Goal: Information Seeking & Learning: Learn about a topic

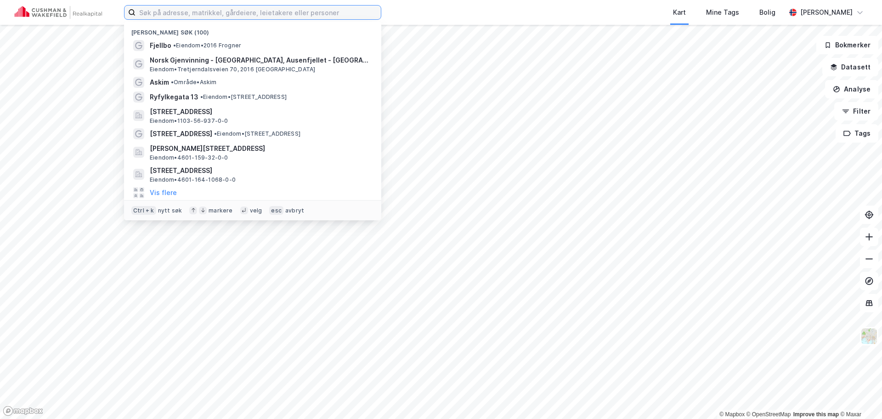
click at [252, 8] on input at bounding box center [258, 13] width 245 height 14
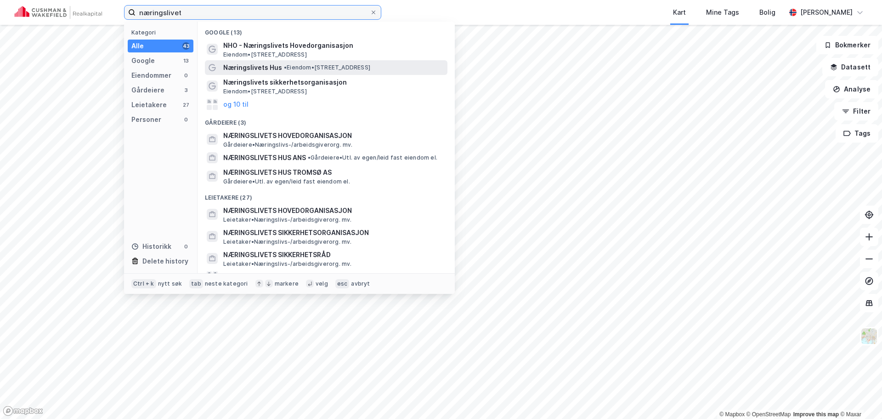
type input "næringslivet"
click at [339, 66] on span "• Eiendom • [STREET_ADDRESS]" at bounding box center [327, 67] width 86 height 7
click at [307, 18] on input "næringslivet" at bounding box center [253, 13] width 234 height 14
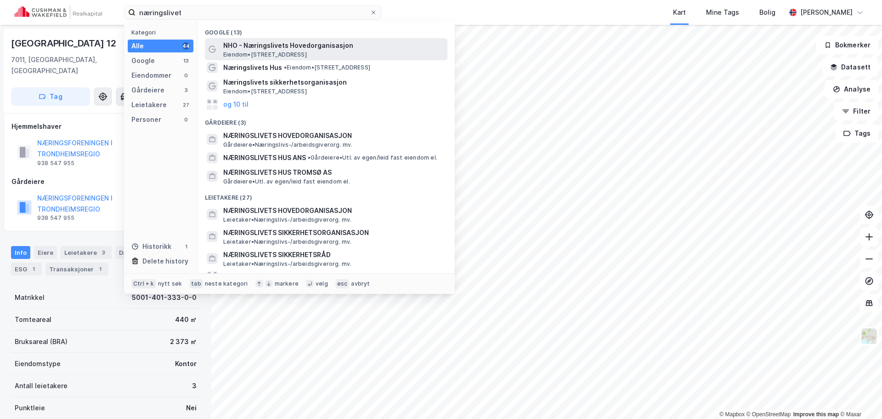
click at [316, 41] on span "NHO - Næringslivets Hovedorganisasjon" at bounding box center [333, 45] width 221 height 11
